Goal: Transaction & Acquisition: Purchase product/service

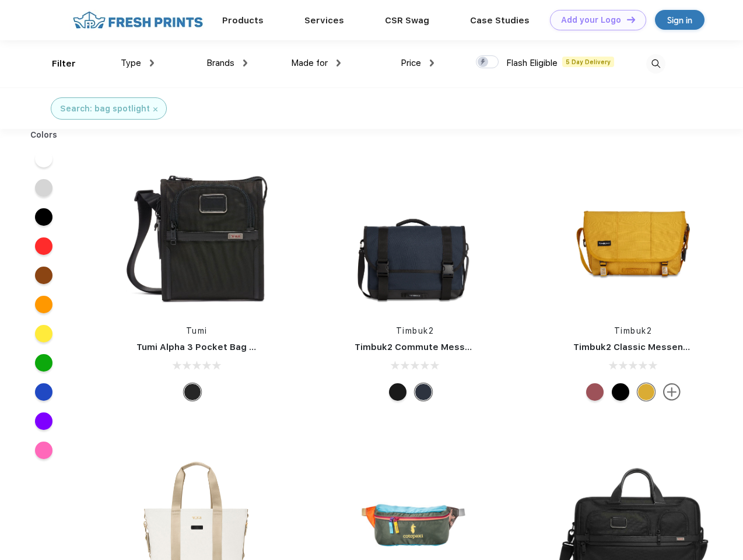
click at [593, 20] on link "Add your Logo Design Tool" at bounding box center [598, 20] width 96 height 20
click at [0, 0] on div "Design Tool" at bounding box center [0, 0] width 0 height 0
click at [626, 19] on link "Add your Logo Design Tool" at bounding box center [598, 20] width 96 height 20
click at [56, 64] on div "Filter" at bounding box center [64, 63] width 24 height 13
click at [138, 63] on span "Type" at bounding box center [131, 63] width 20 height 10
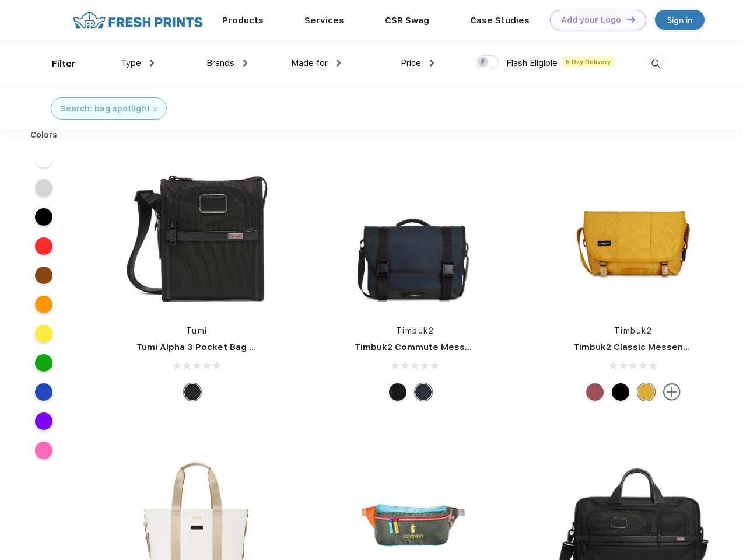
click at [227, 63] on span "Brands" at bounding box center [220, 63] width 28 height 10
click at [316, 63] on span "Made for" at bounding box center [309, 63] width 37 height 10
click at [417, 63] on span "Price" at bounding box center [411, 63] width 20 height 10
click at [487, 62] on div at bounding box center [487, 61] width 23 height 13
click at [483, 62] on input "checkbox" at bounding box center [480, 59] width 8 height 8
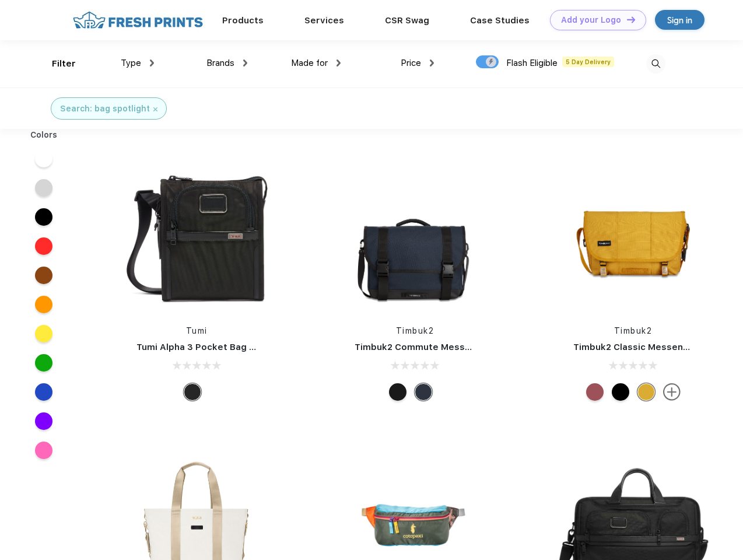
click at [655, 64] on img at bounding box center [655, 63] width 19 height 19
